Goal: Find specific page/section: Find specific page/section

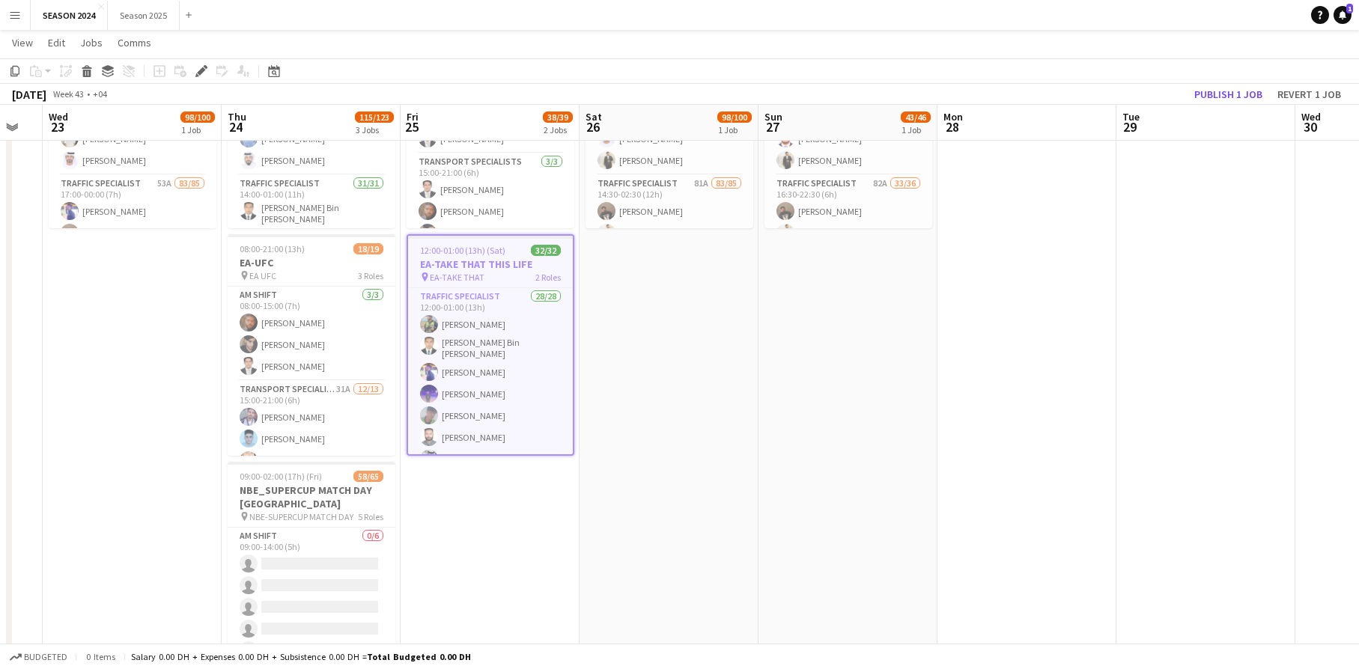
scroll to position [0, 462]
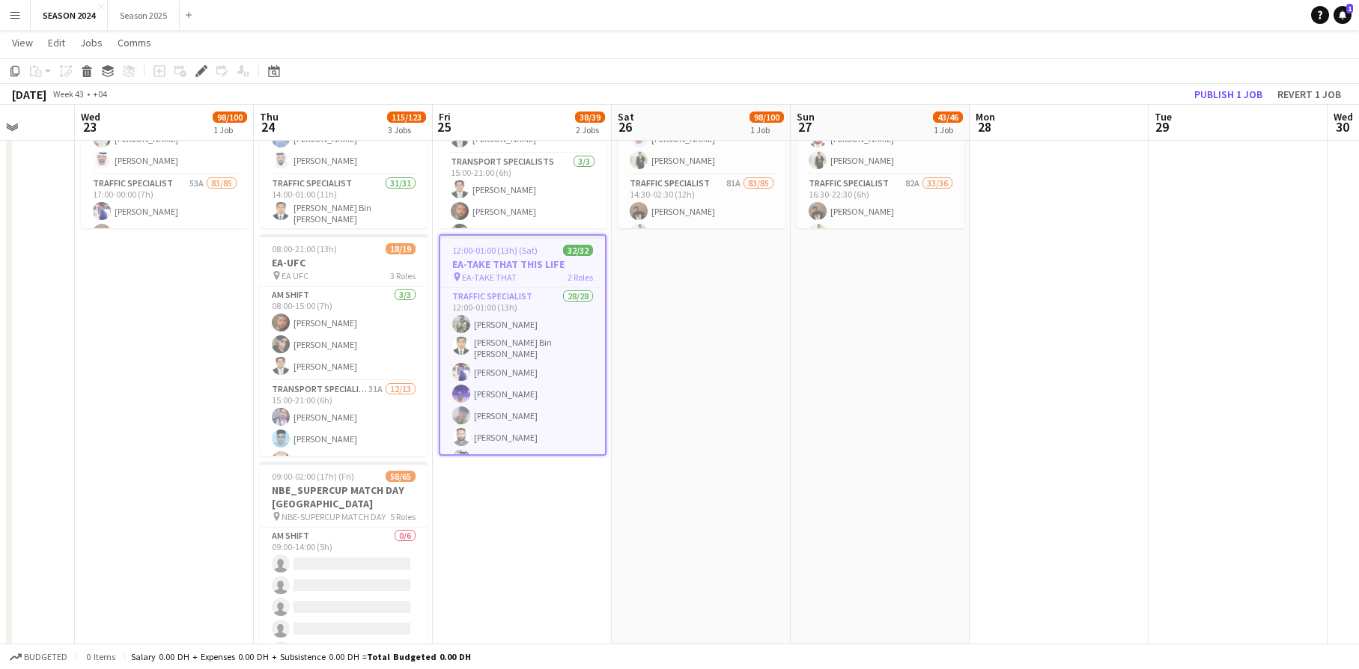
drag, startPoint x: 457, startPoint y: 290, endPoint x: 865, endPoint y: 286, distance: 407.3
click at [865, 286] on app-calendar-viewport "Sun 20 Mon 21 Tue 22 Wed 23 98/100 1 Job Thu 24 115/123 3 Jobs Fri 25 38/39 2 J…" at bounding box center [679, 302] width 1359 height 822
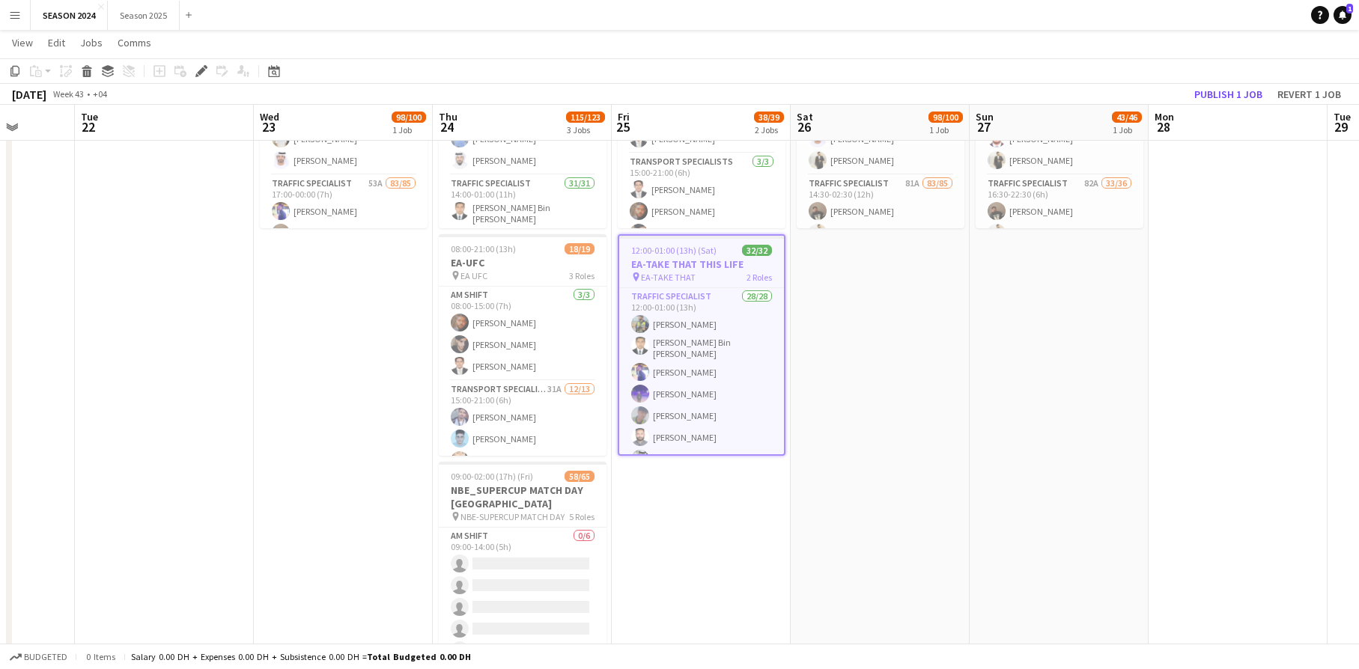
click at [22, 16] on button "Menu" at bounding box center [15, 15] width 30 height 30
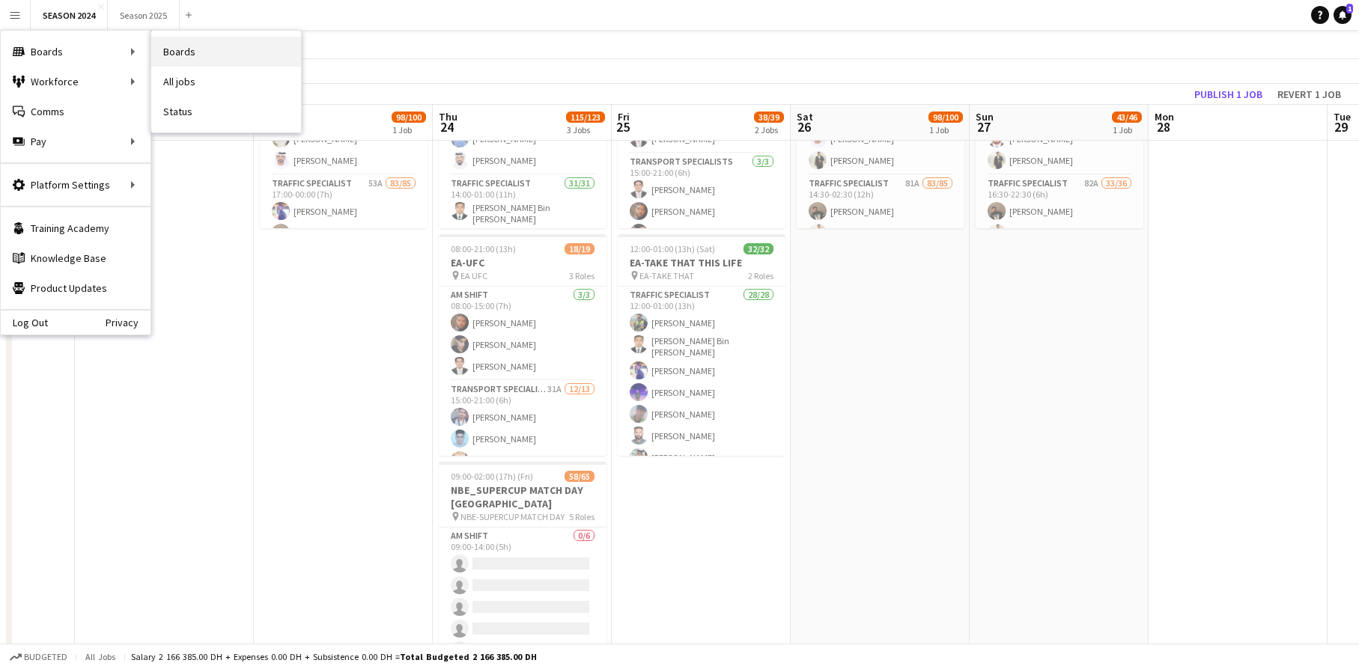
click at [220, 45] on link "Boards" at bounding box center [226, 52] width 150 height 30
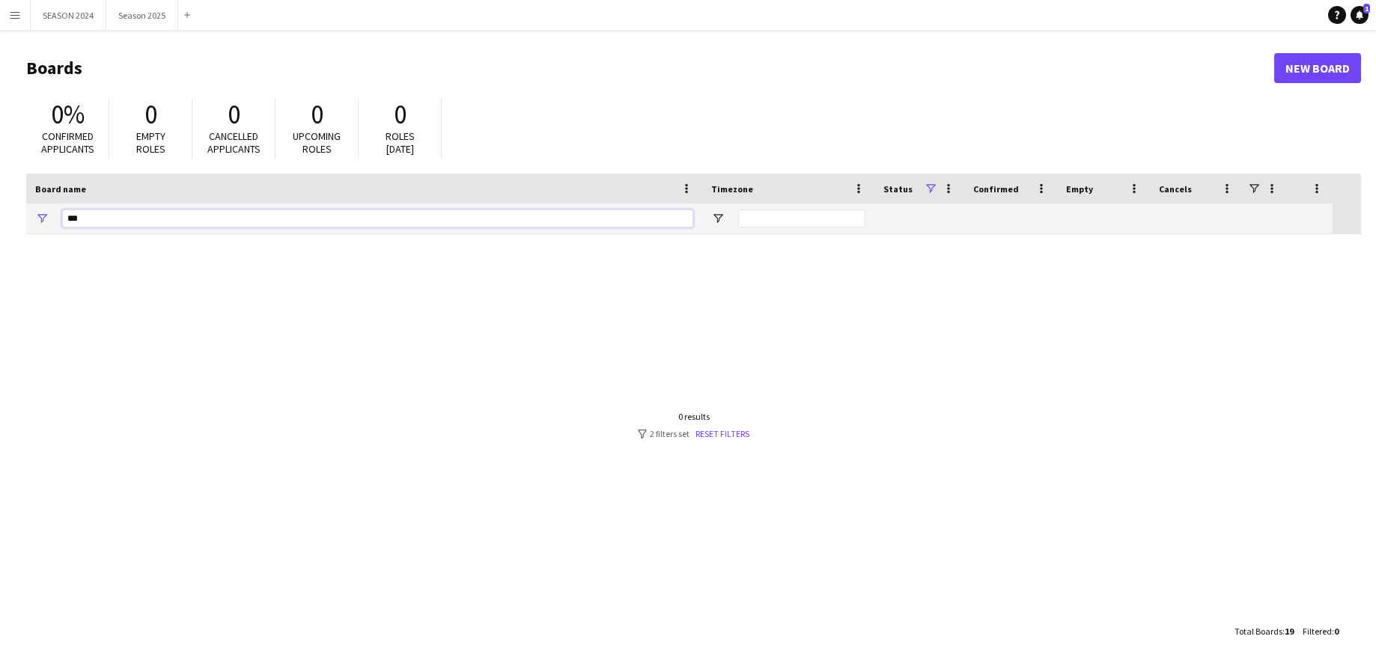
click at [115, 211] on input "***" at bounding box center [377, 219] width 631 height 18
type input "*"
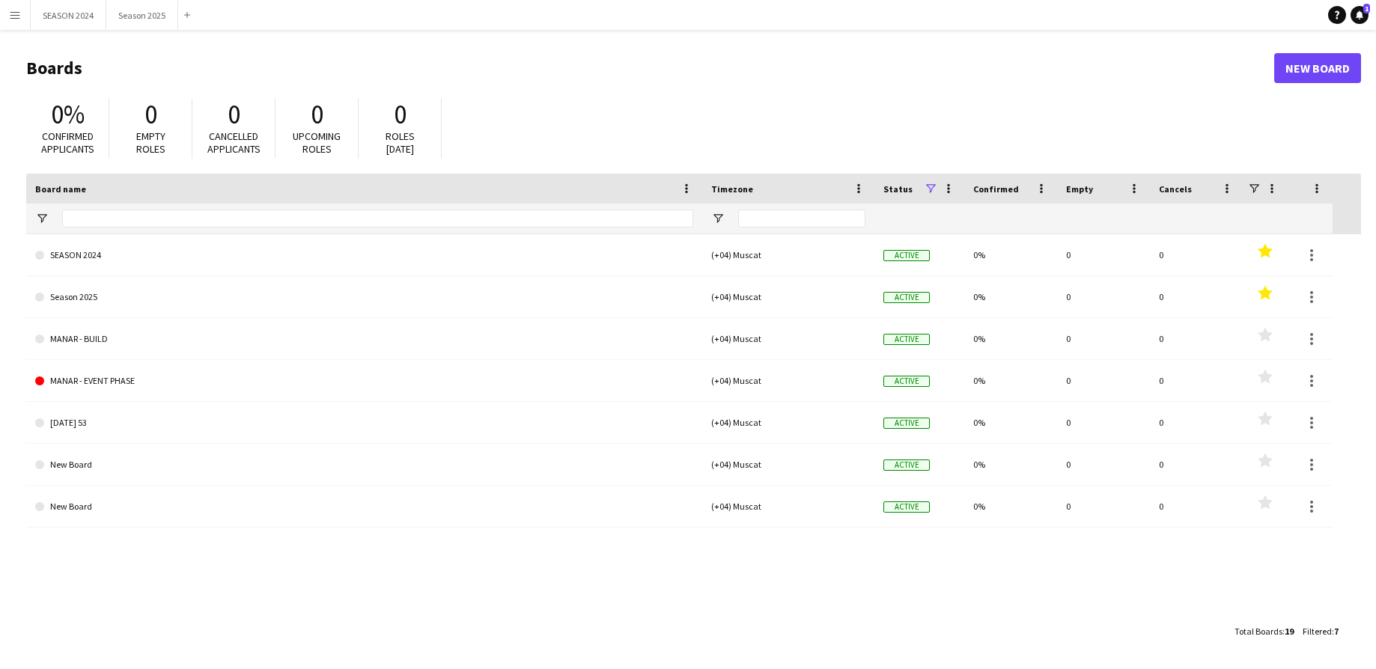
click at [19, 7] on button "Menu" at bounding box center [15, 15] width 30 height 30
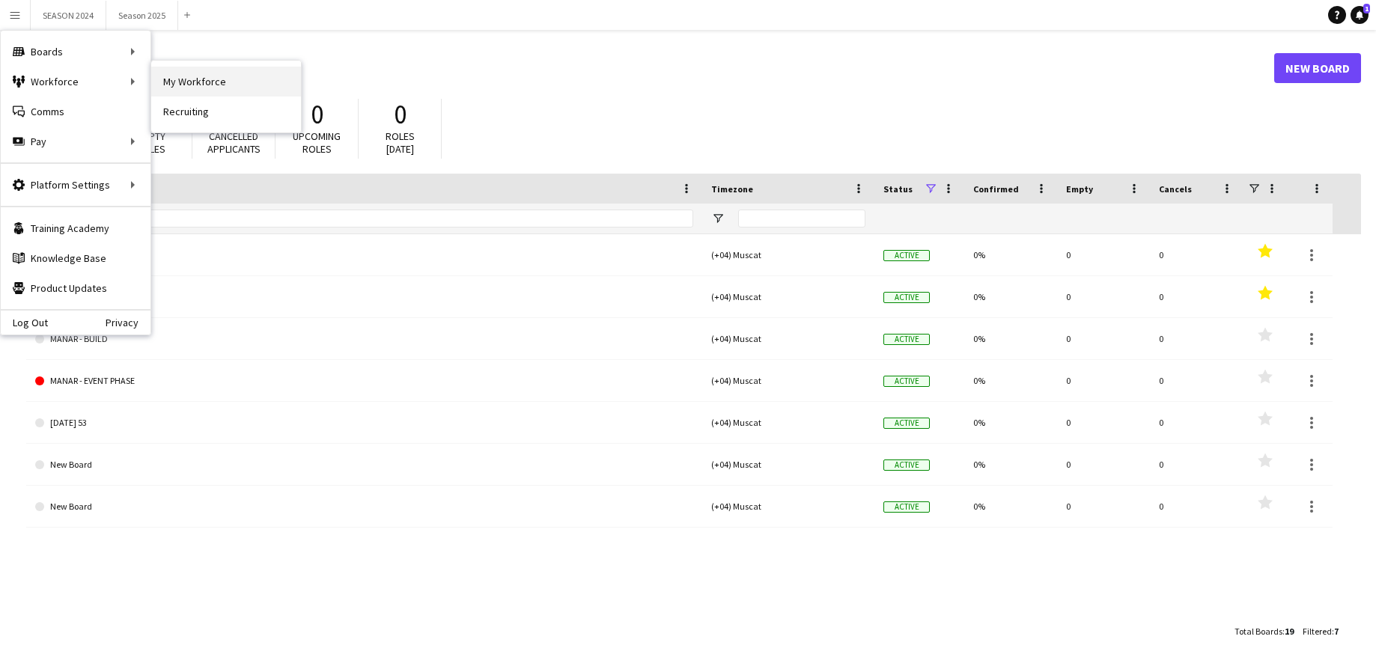
click at [192, 68] on link "My Workforce" at bounding box center [226, 82] width 150 height 30
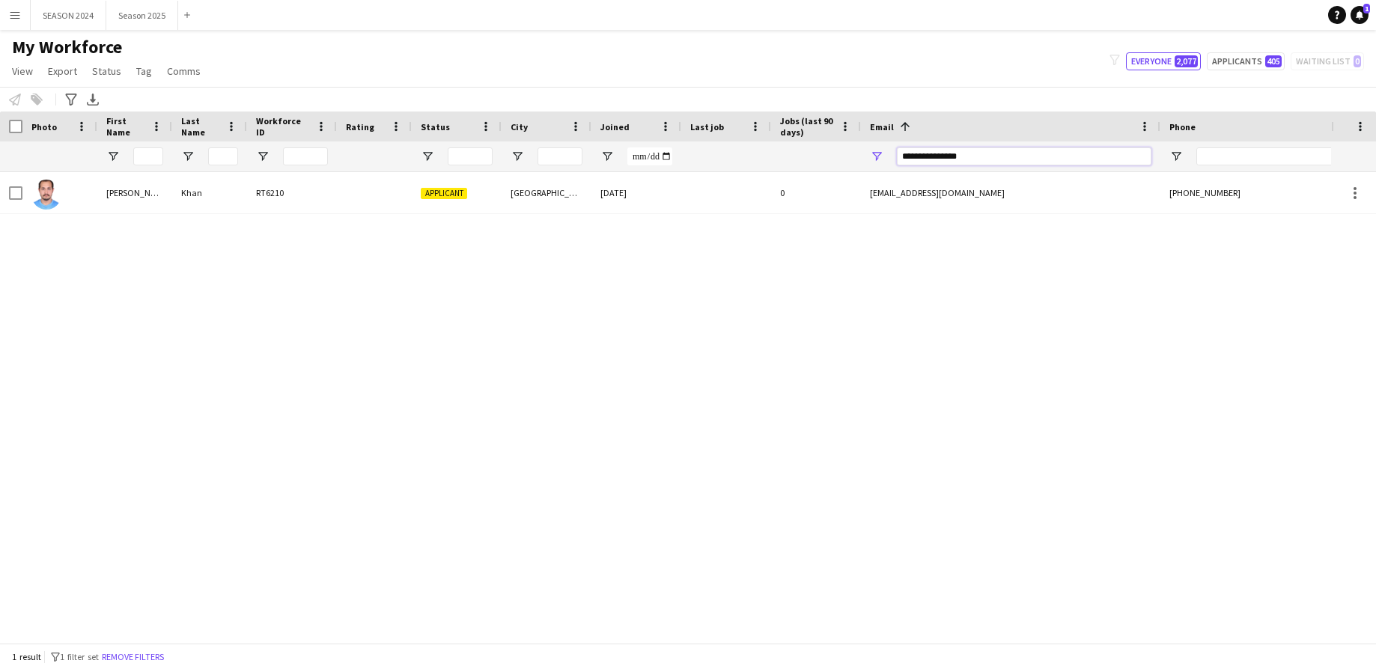
click at [985, 151] on input "**********" at bounding box center [1024, 157] width 255 height 18
type input "*"
